Goal: Transaction & Acquisition: Subscribe to service/newsletter

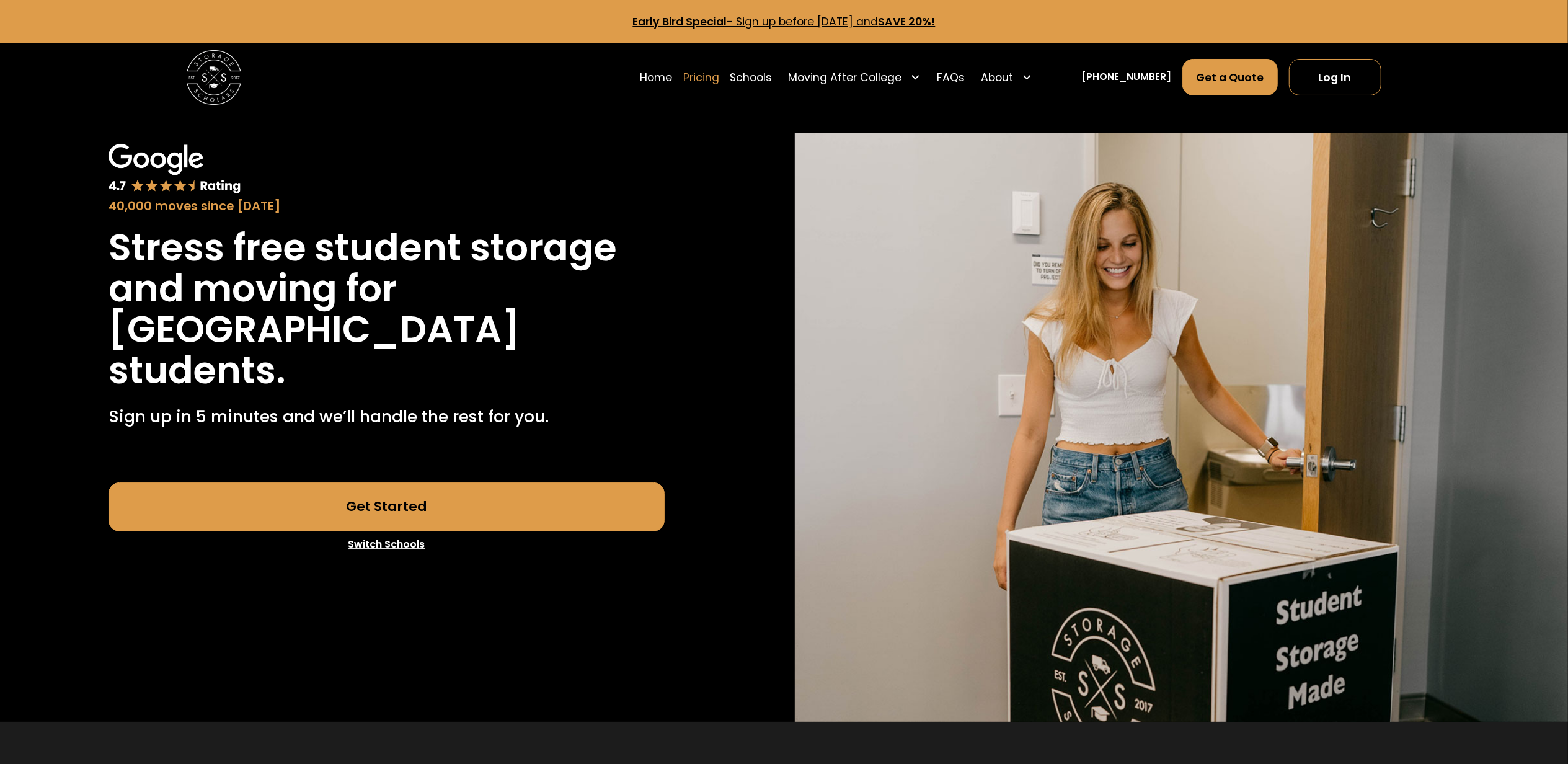
click at [720, 78] on link "Pricing" at bounding box center [701, 77] width 36 height 38
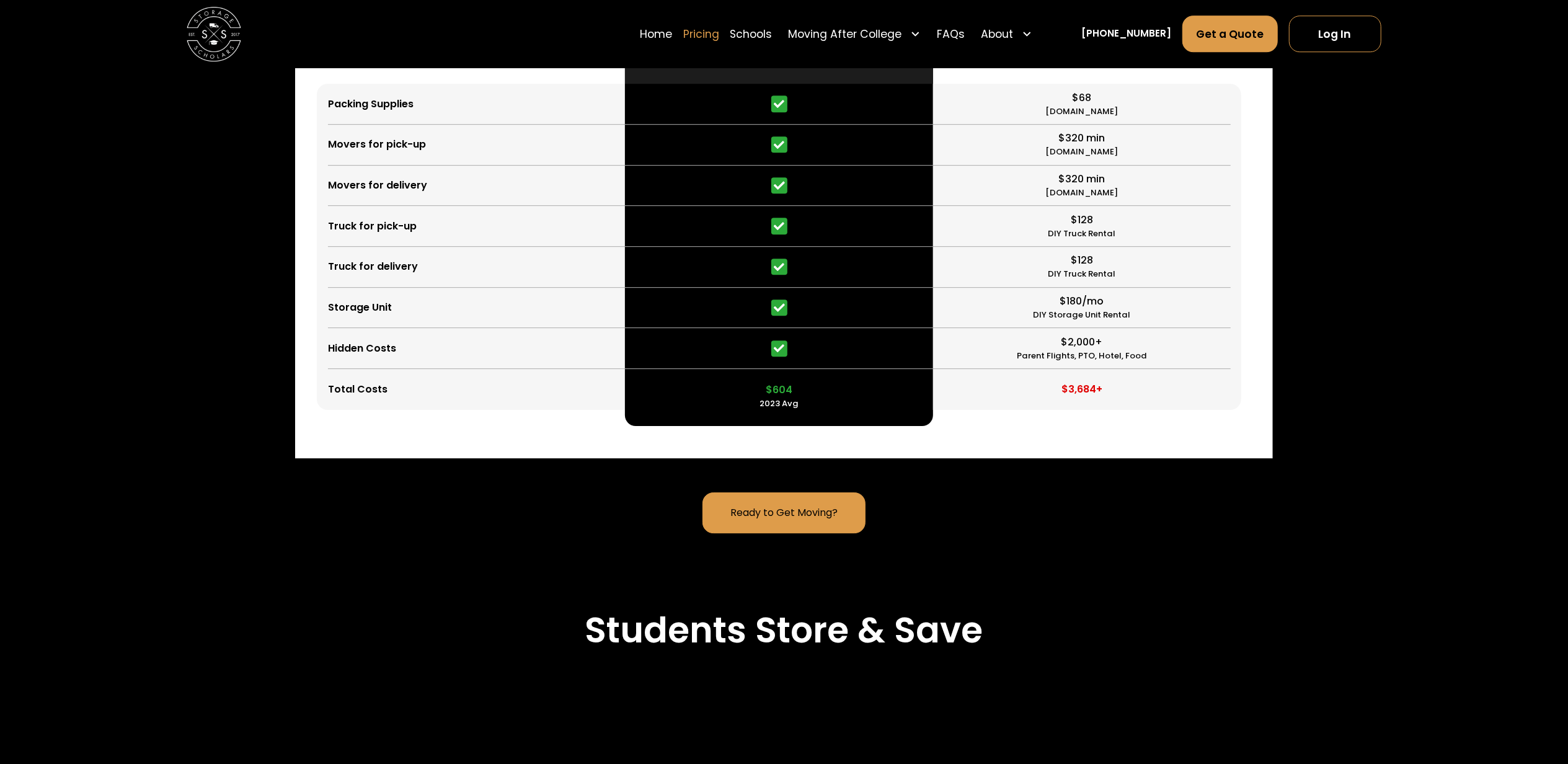
scroll to position [3647, 0]
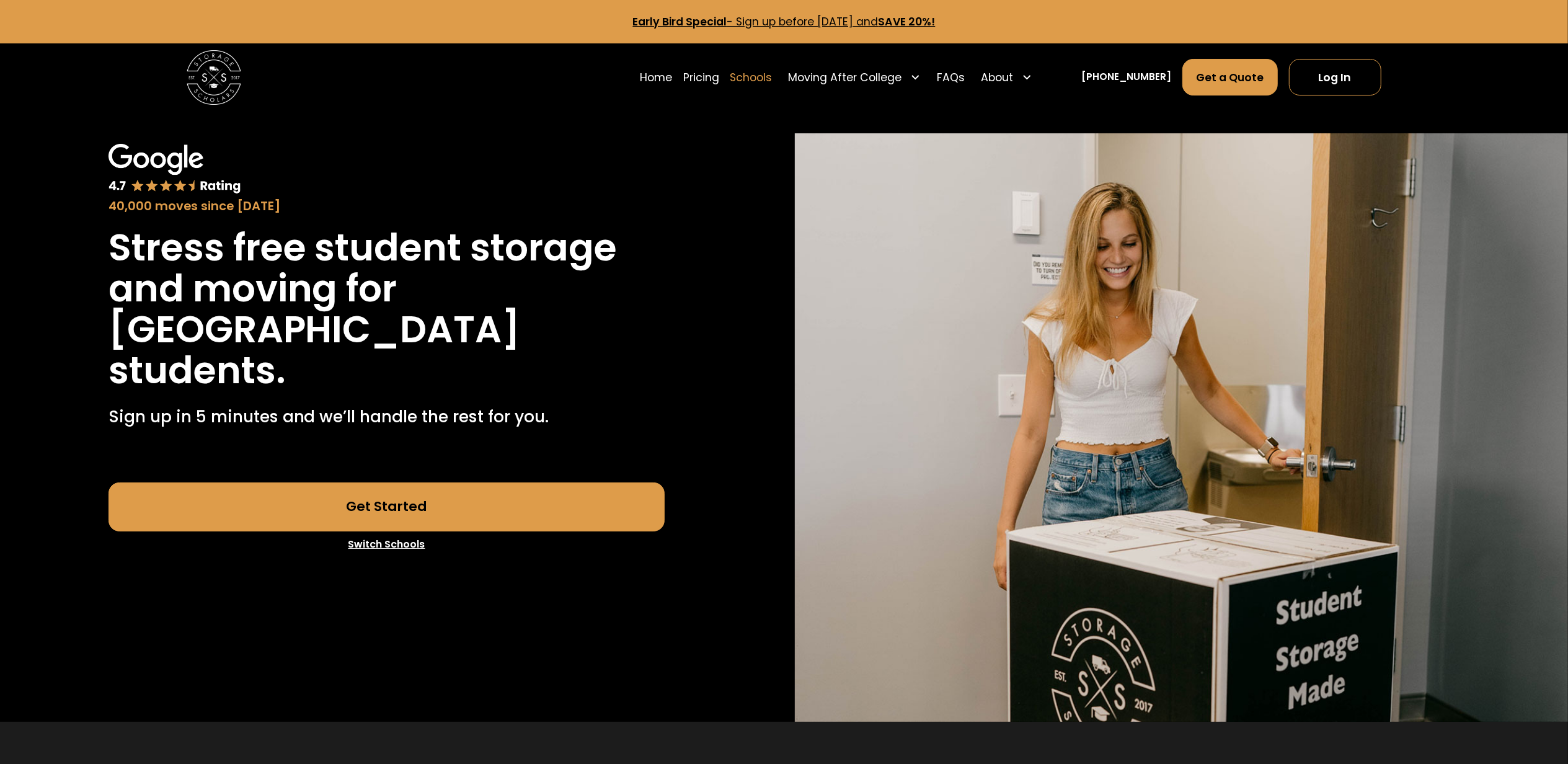
click at [772, 77] on link "Schools" at bounding box center [750, 77] width 42 height 38
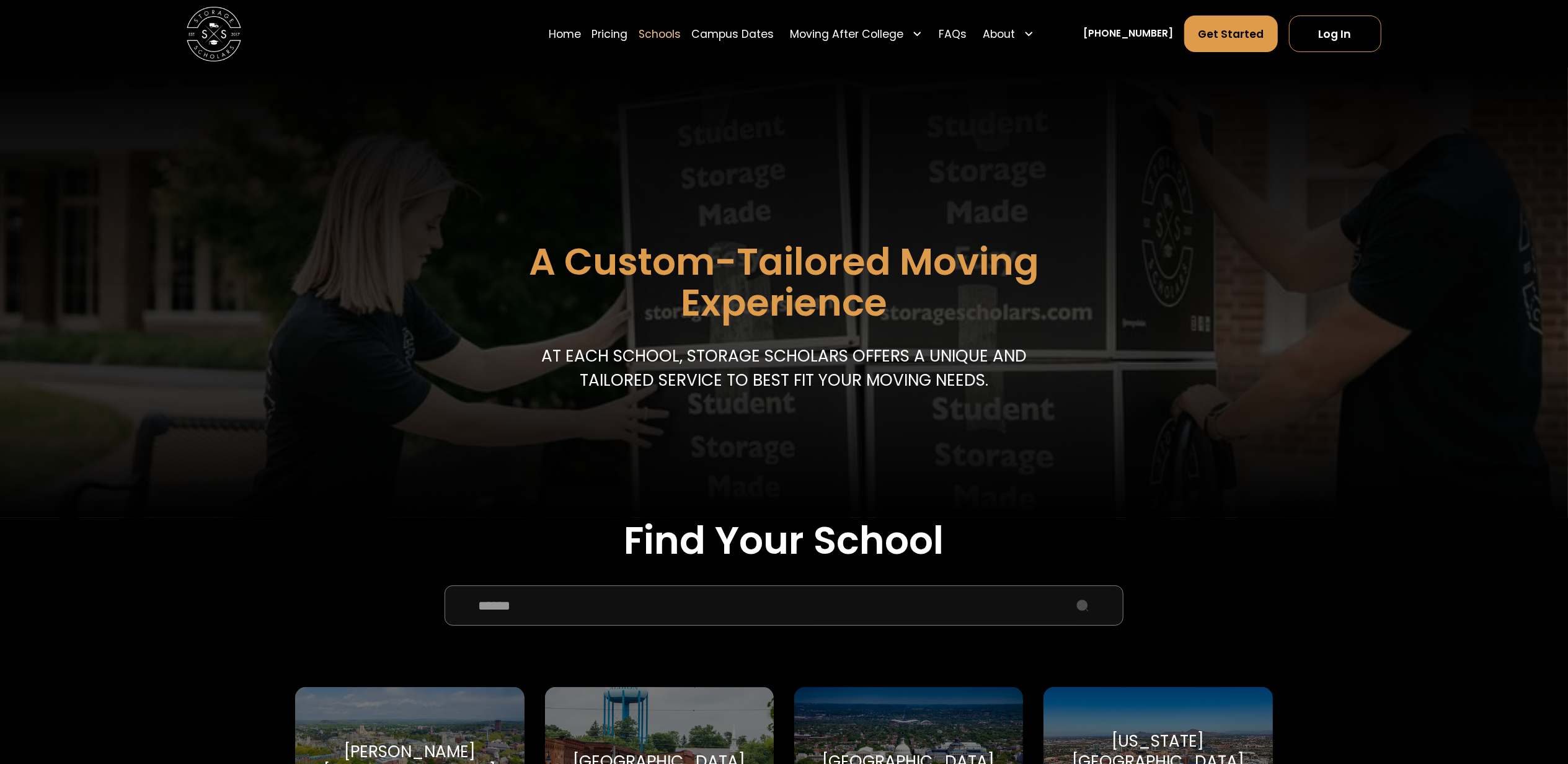
click at [520, 610] on input "School Select Form" at bounding box center [784, 606] width 679 height 41
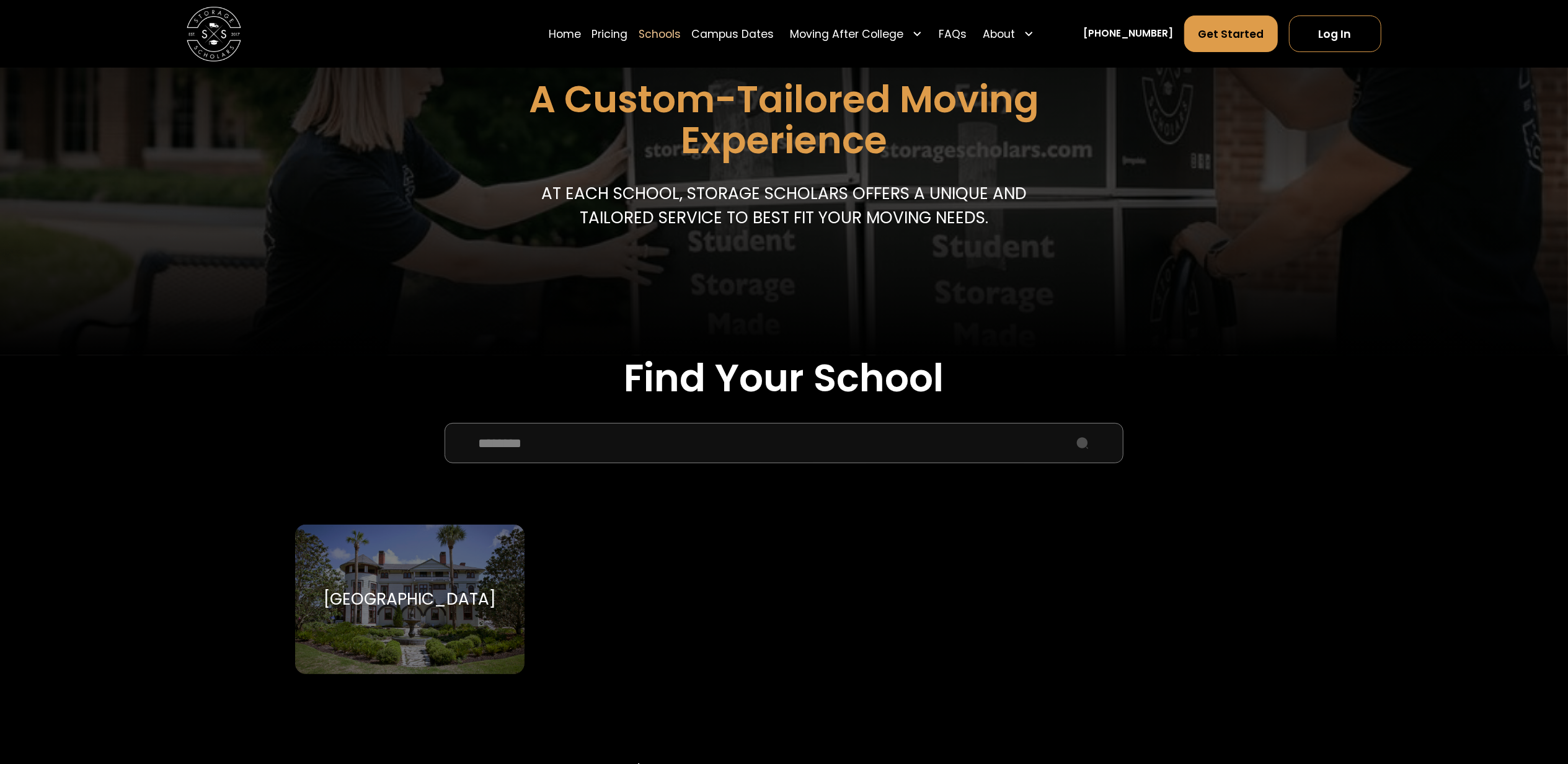
scroll to position [165, 0]
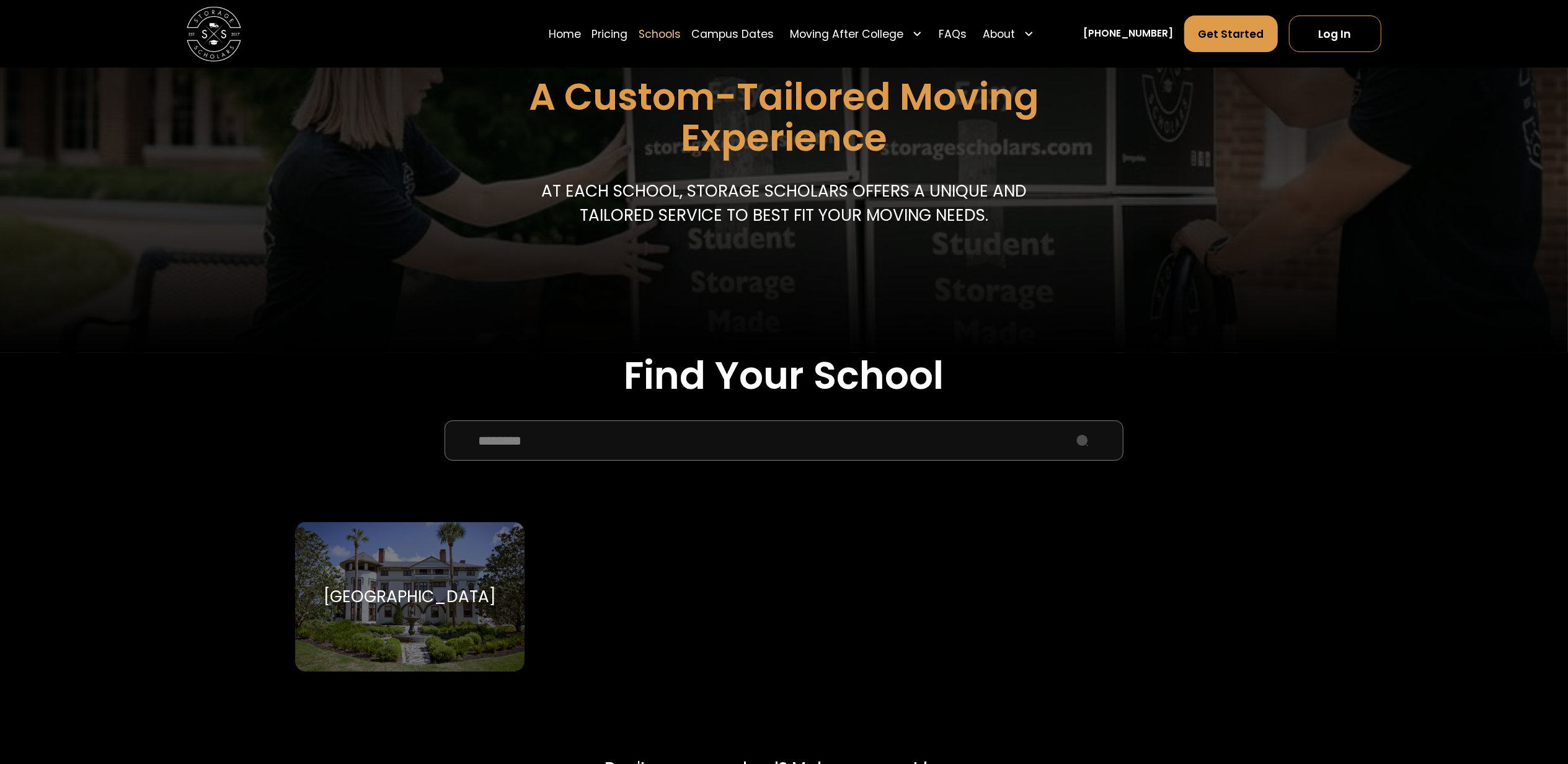
type input "*******"
click at [412, 594] on div "[GEOGRAPHIC_DATA]" at bounding box center [410, 597] width 173 height 21
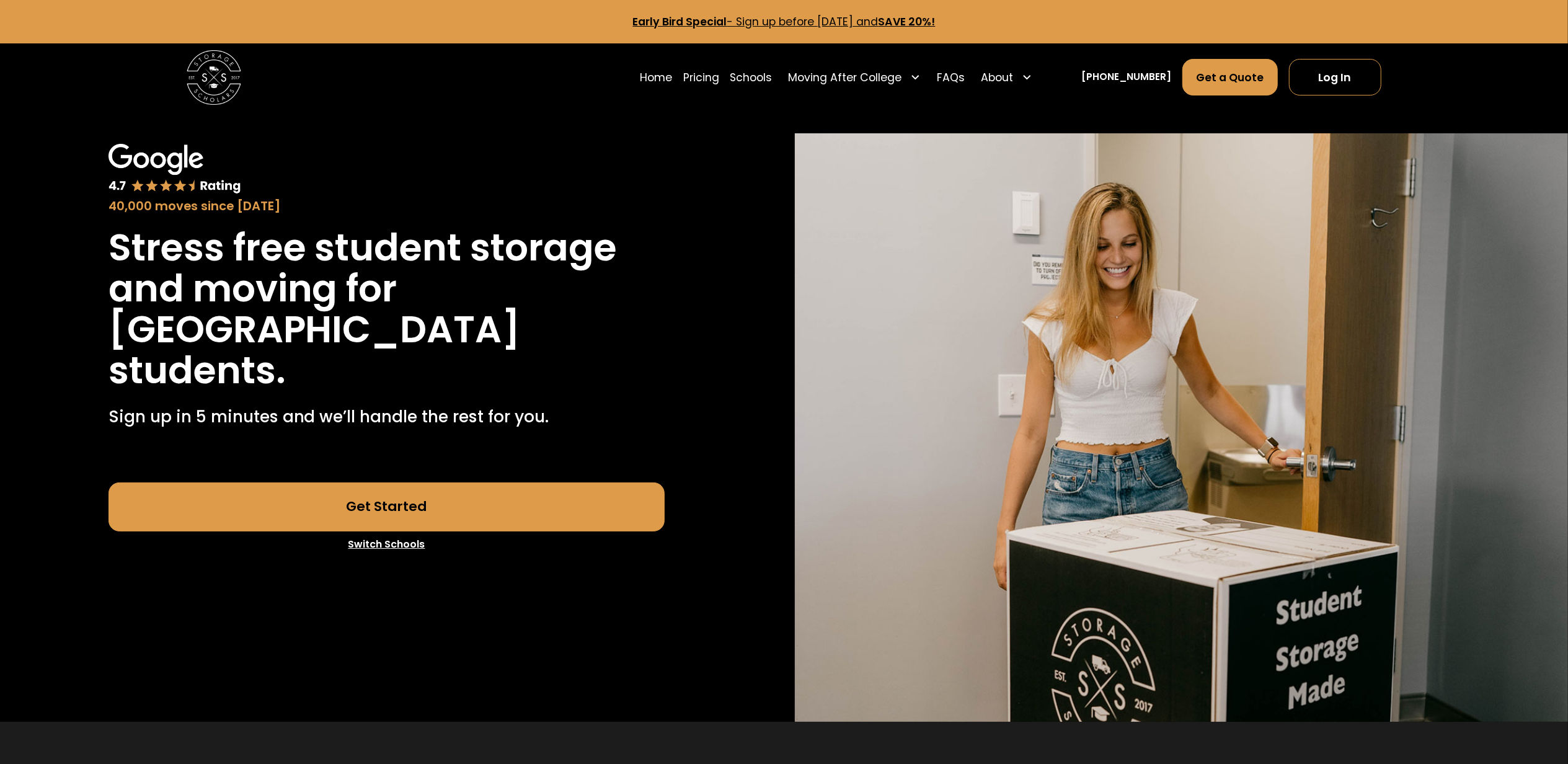
click at [770, 21] on link "Early Bird Special - Sign up before [DATE] and SAVE 20%!" at bounding box center [785, 22] width 303 height 15
